Goal: Communication & Community: Answer question/provide support

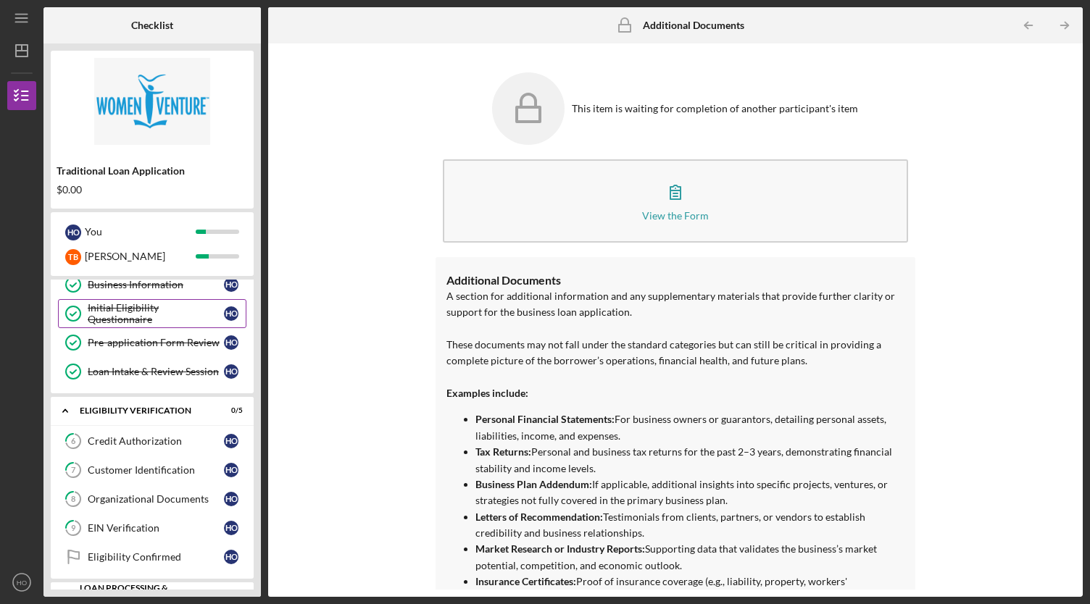
scroll to position [145, 0]
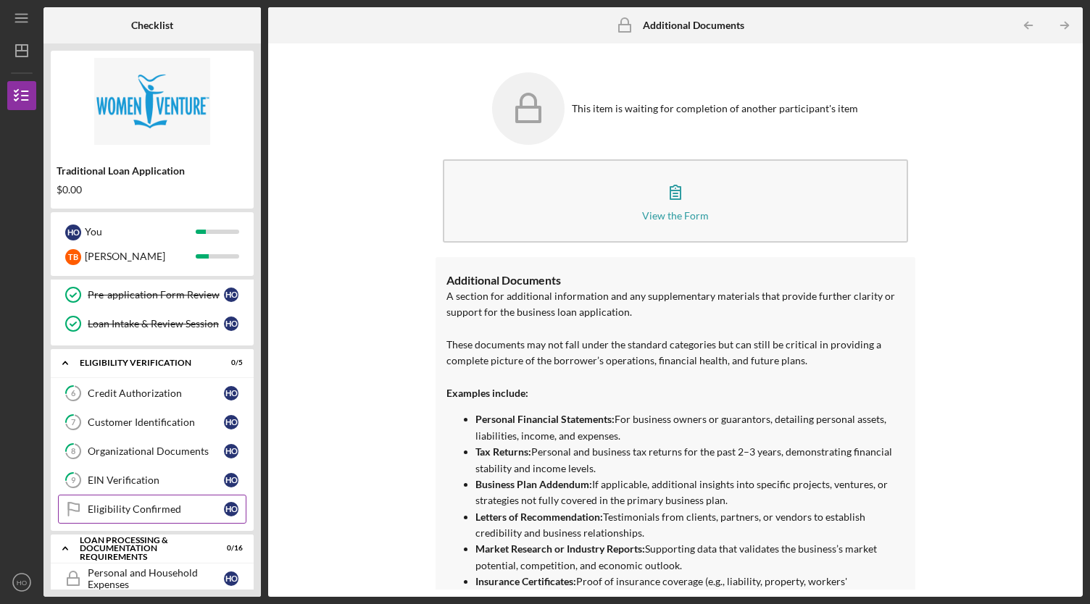
click at [131, 504] on div "Eligibility Confirmed" at bounding box center [156, 510] width 136 height 12
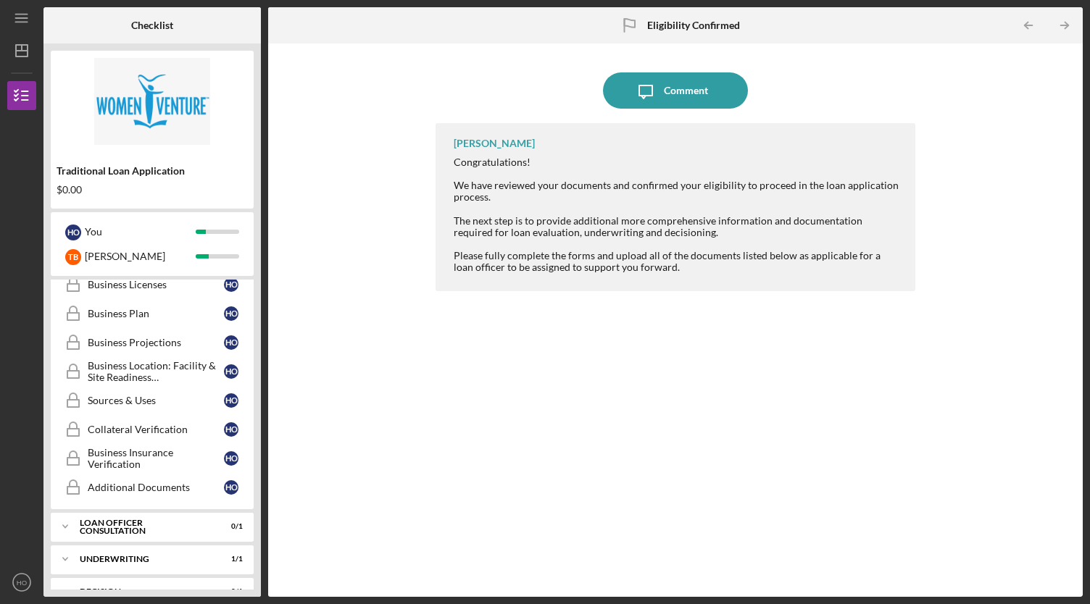
scroll to position [682, 0]
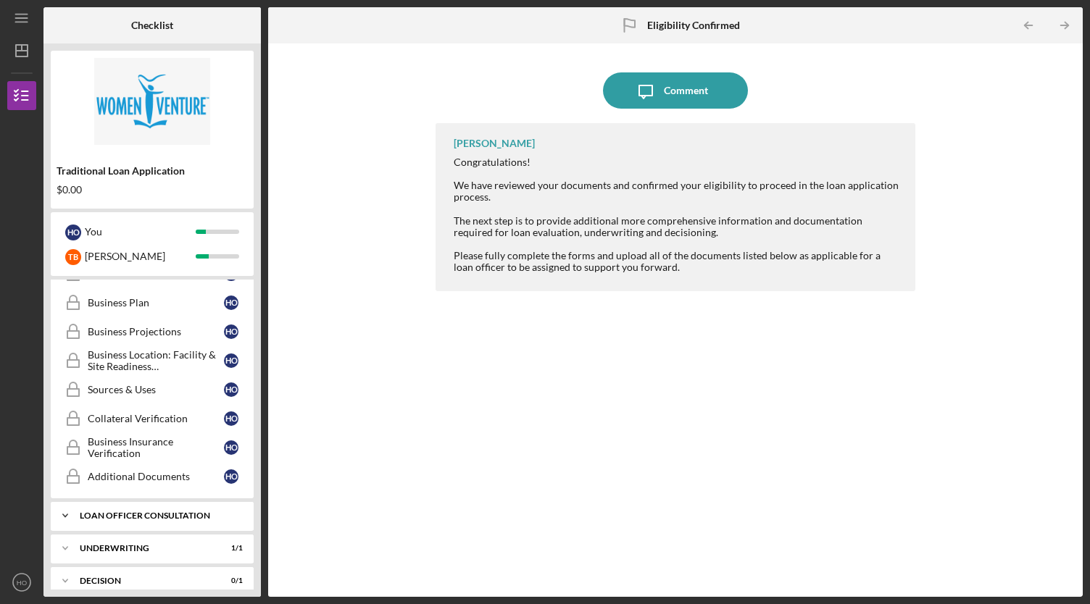
click at [146, 502] on div "Icon/Expander Loan Officer Consultation 0 / 1" at bounding box center [152, 516] width 203 height 29
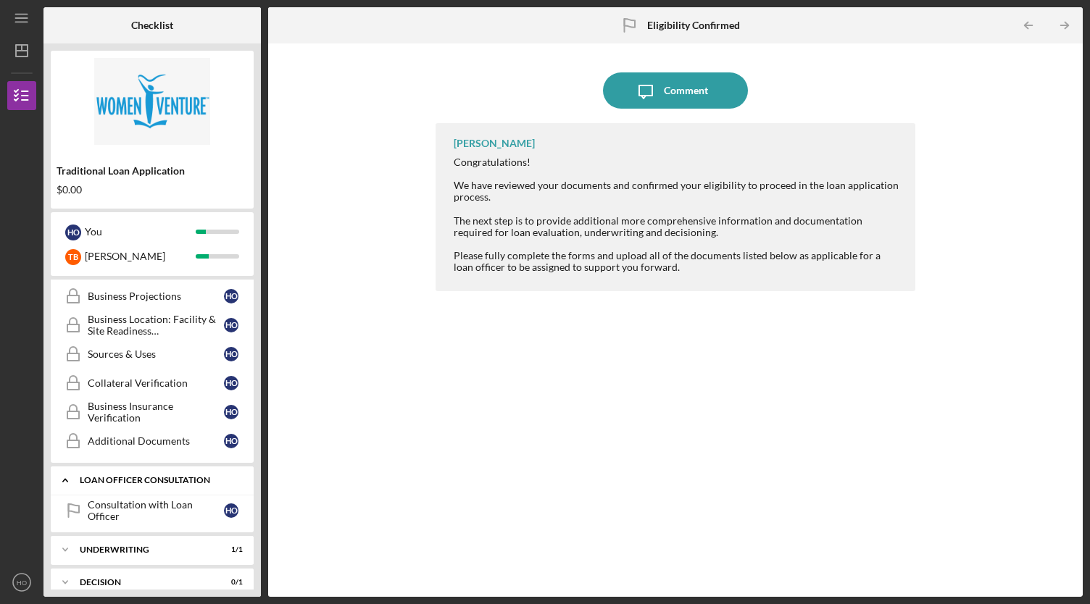
scroll to position [718, 0]
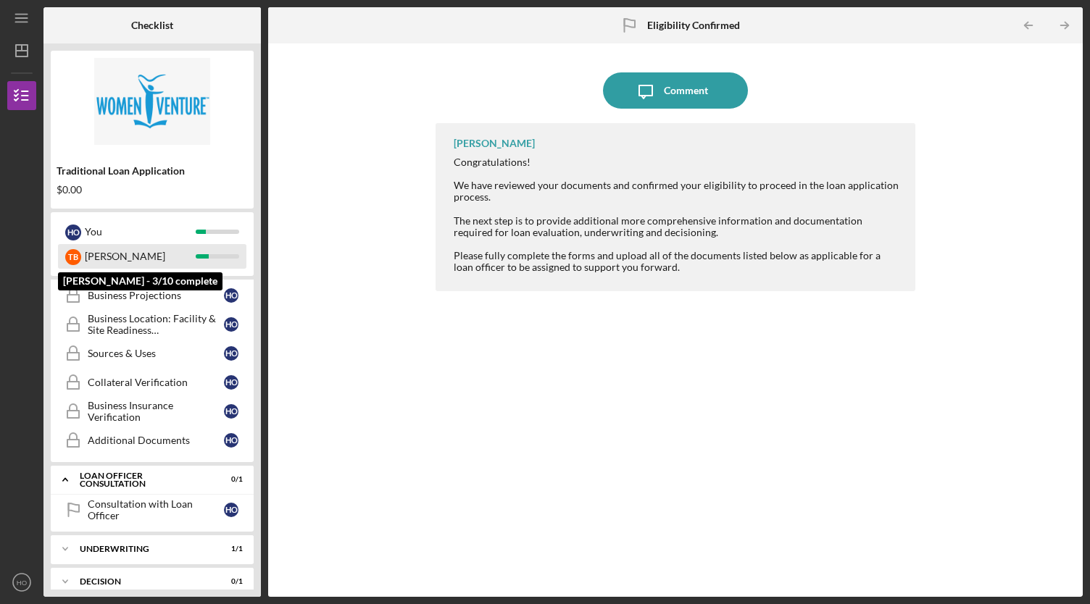
click at [203, 259] on div "[PERSON_NAME]" at bounding box center [152, 256] width 188 height 25
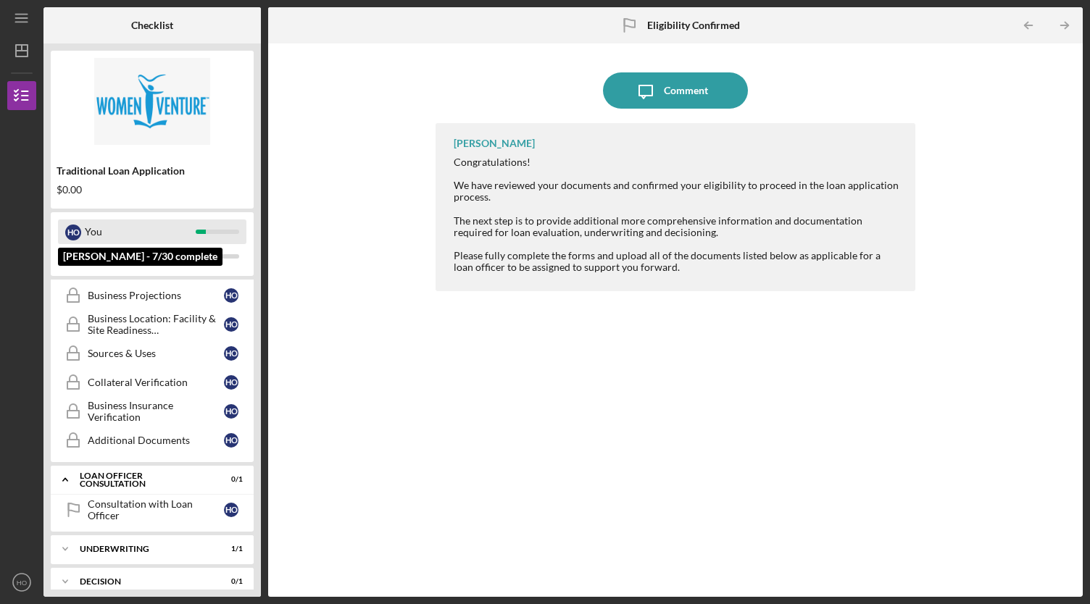
click at [162, 238] on div "You" at bounding box center [140, 232] width 111 height 25
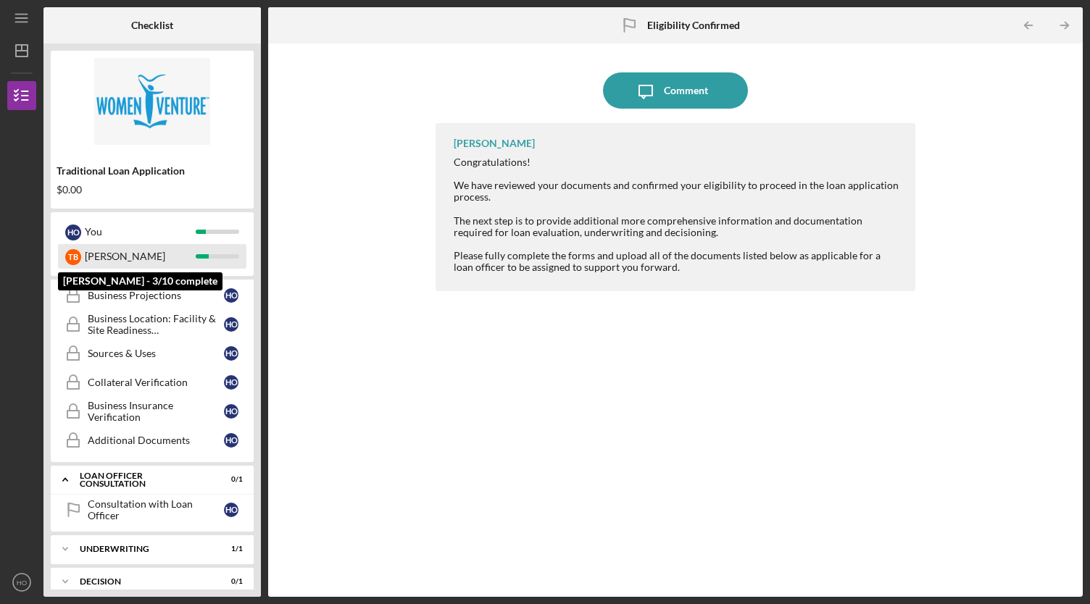
click at [191, 256] on div "[PERSON_NAME]" at bounding box center [140, 256] width 111 height 25
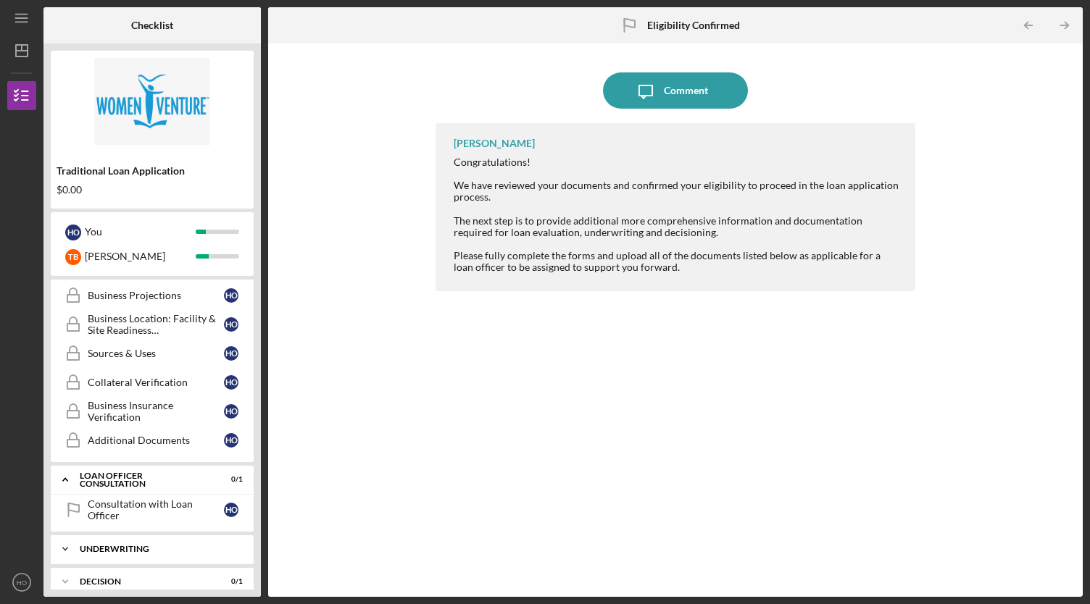
click at [151, 535] on div "Icon/Expander Underwriting 1 / 1" at bounding box center [152, 549] width 203 height 29
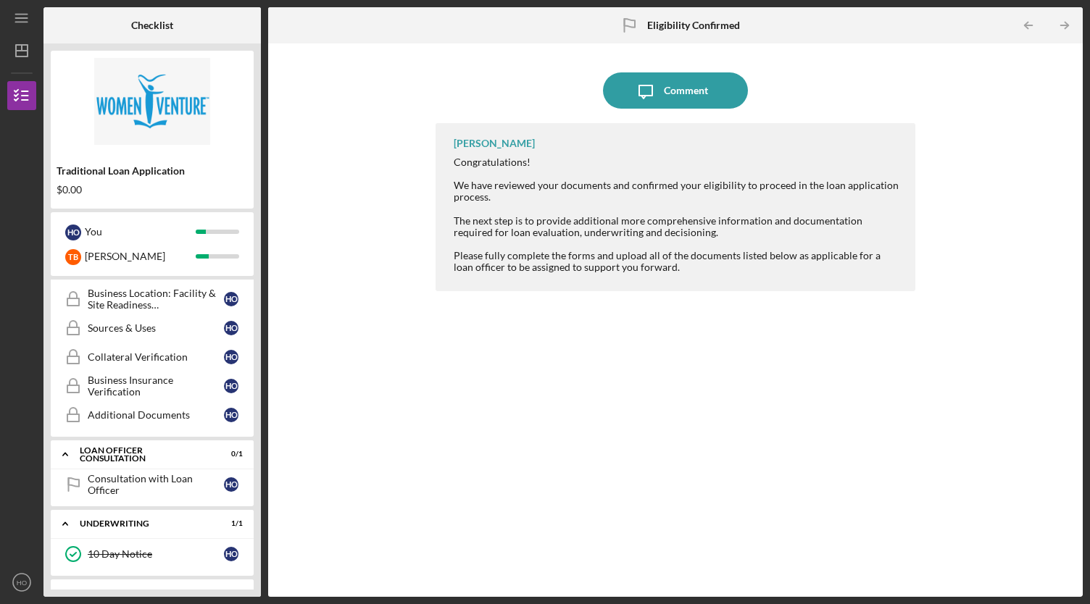
scroll to position [754, 0]
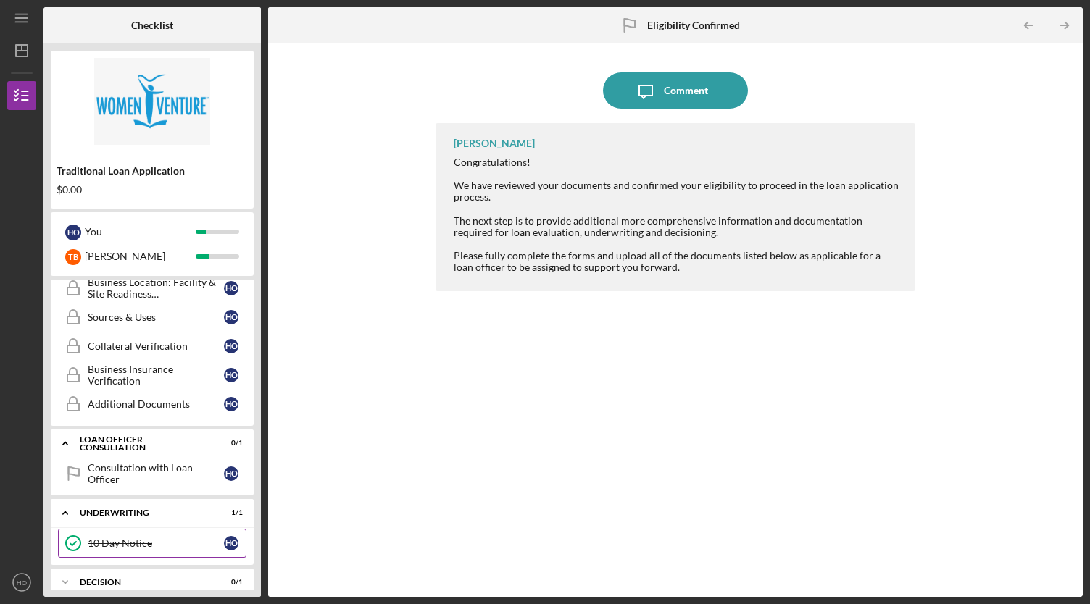
click at [122, 538] on div "10 Day Notice" at bounding box center [156, 544] width 136 height 12
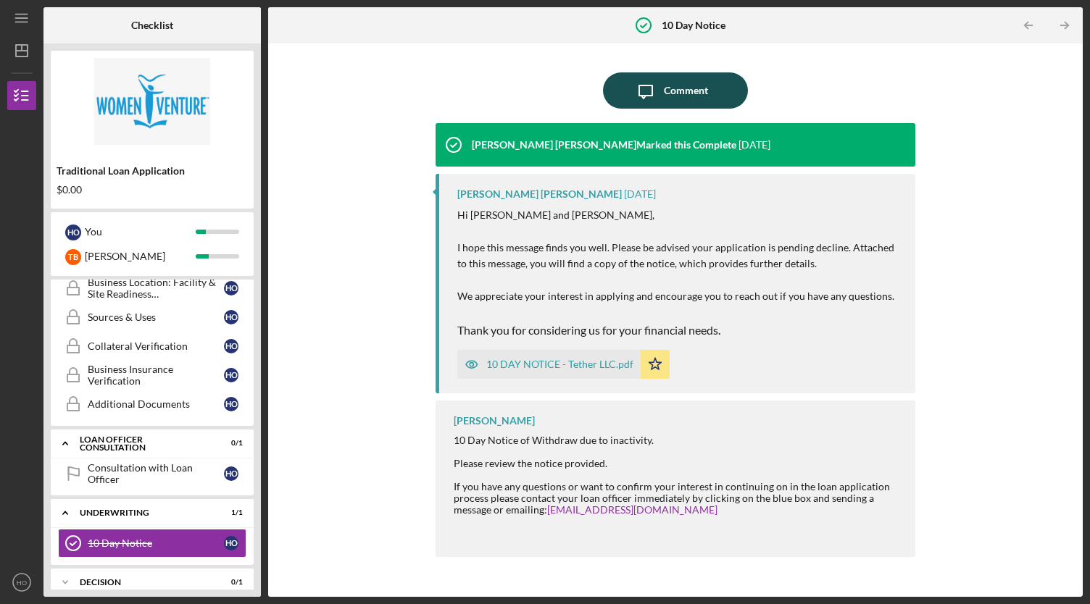
click at [710, 96] on button "Icon/Message Comment" at bounding box center [675, 90] width 145 height 36
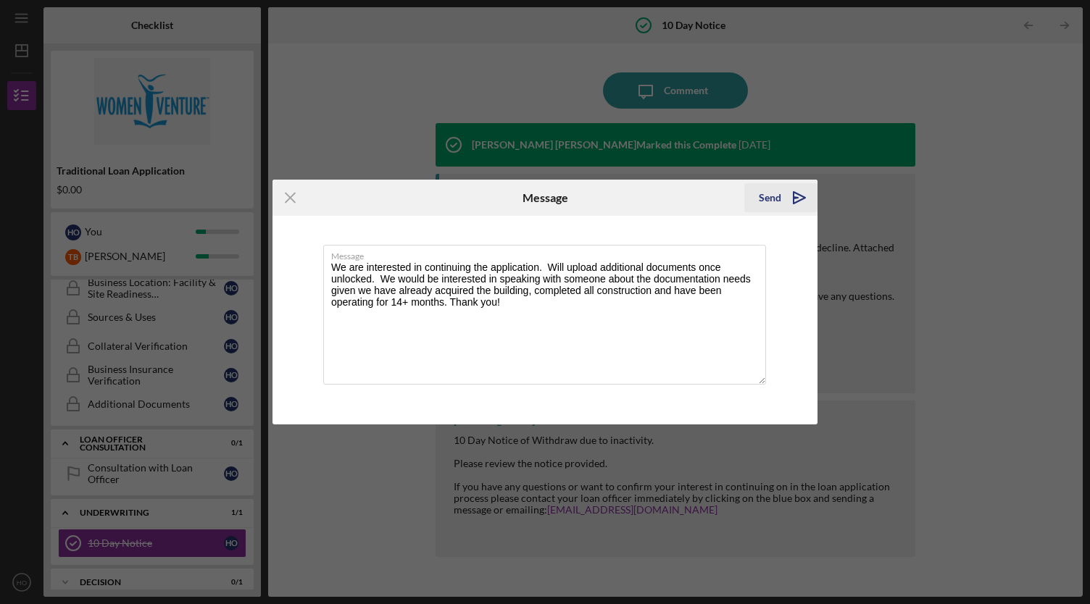
type textarea "We are interested in continuing the application. Will upload additional documen…"
click at [772, 201] on div "Send" at bounding box center [770, 197] width 22 height 29
